Goal: Register for event/course

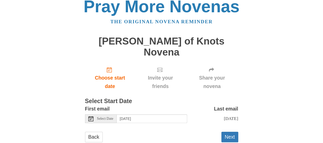
scroll to position [10, 0]
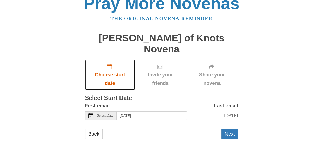
click at [109, 64] on icon "Choose start date" at bounding box center [109, 66] width 5 height 5
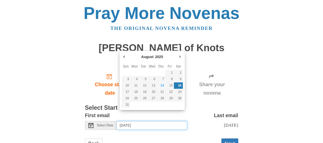
click at [160, 121] on input "[DATE]" at bounding box center [152, 125] width 70 height 9
type input "[DATE]"
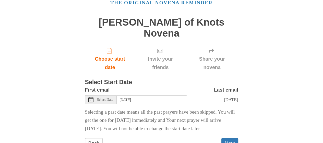
scroll to position [43, 0]
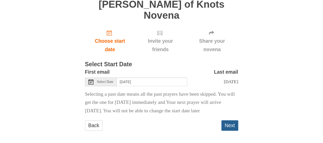
click at [227, 123] on button "Next" at bounding box center [229, 125] width 17 height 10
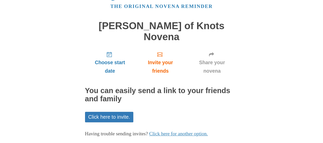
scroll to position [39, 0]
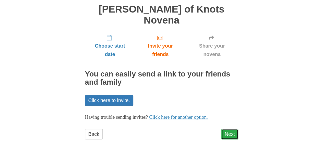
click at [229, 129] on link "Next" at bounding box center [229, 134] width 17 height 10
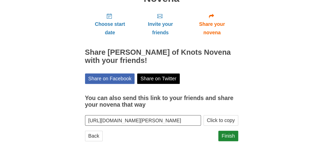
scroll to position [62, 0]
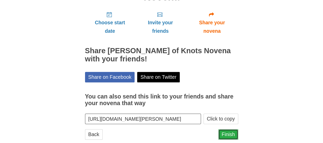
click at [227, 129] on link "Finish" at bounding box center [228, 134] width 20 height 10
